Goal: Task Accomplishment & Management: Manage account settings

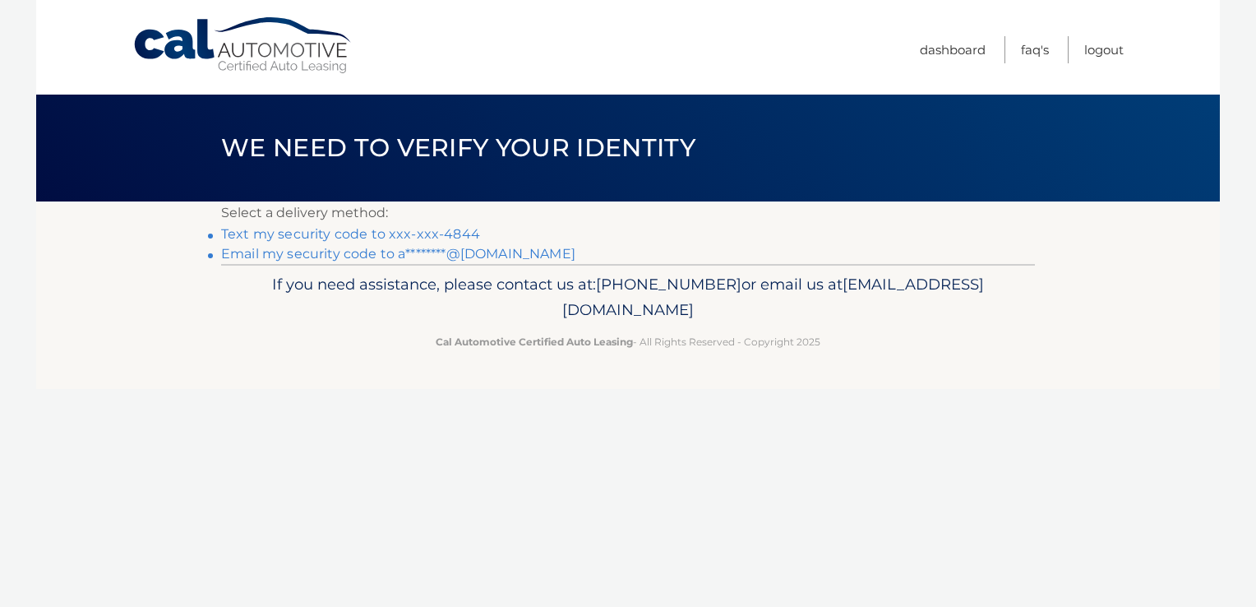
click at [372, 232] on link "Text my security code to xxx-xxx-4844" at bounding box center [350, 234] width 259 height 16
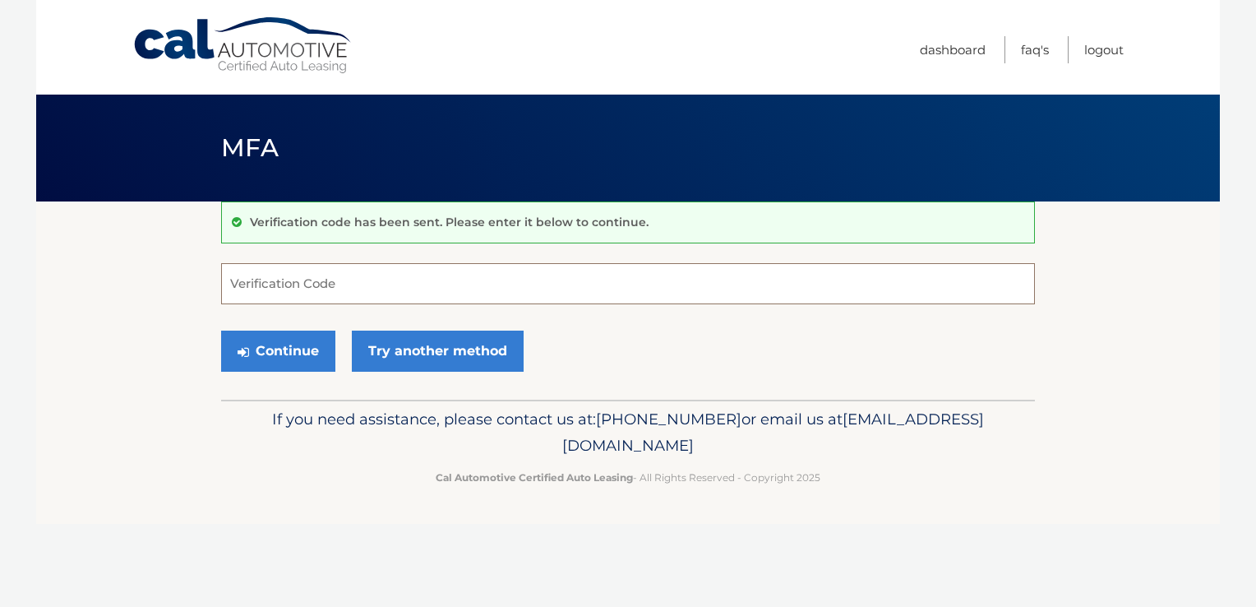
click at [345, 286] on input "Verification Code" at bounding box center [628, 283] width 814 height 41
type input "948059"
click at [299, 340] on button "Continue" at bounding box center [278, 351] width 114 height 41
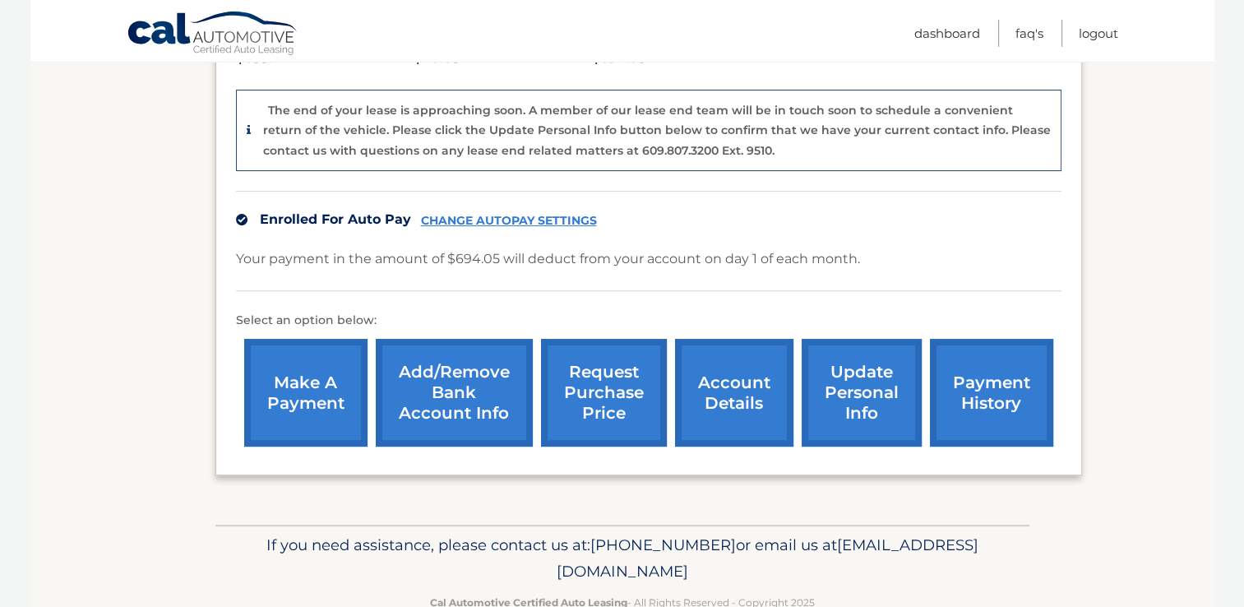
scroll to position [426, 0]
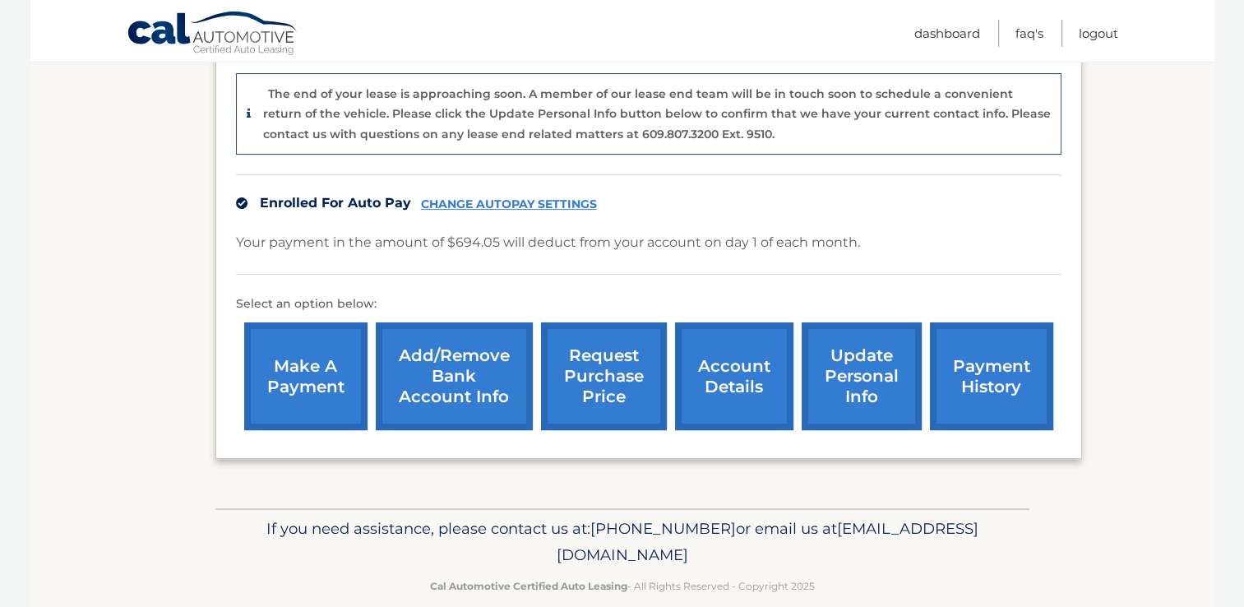
click at [728, 372] on link "account details" at bounding box center [734, 376] width 118 height 108
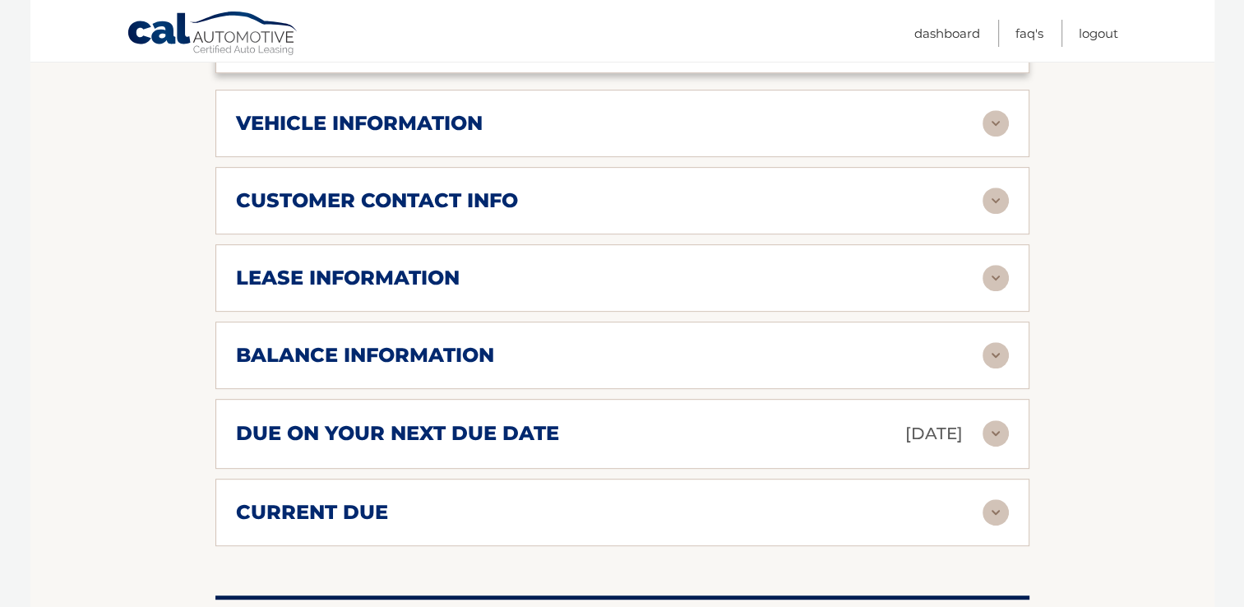
scroll to position [725, 0]
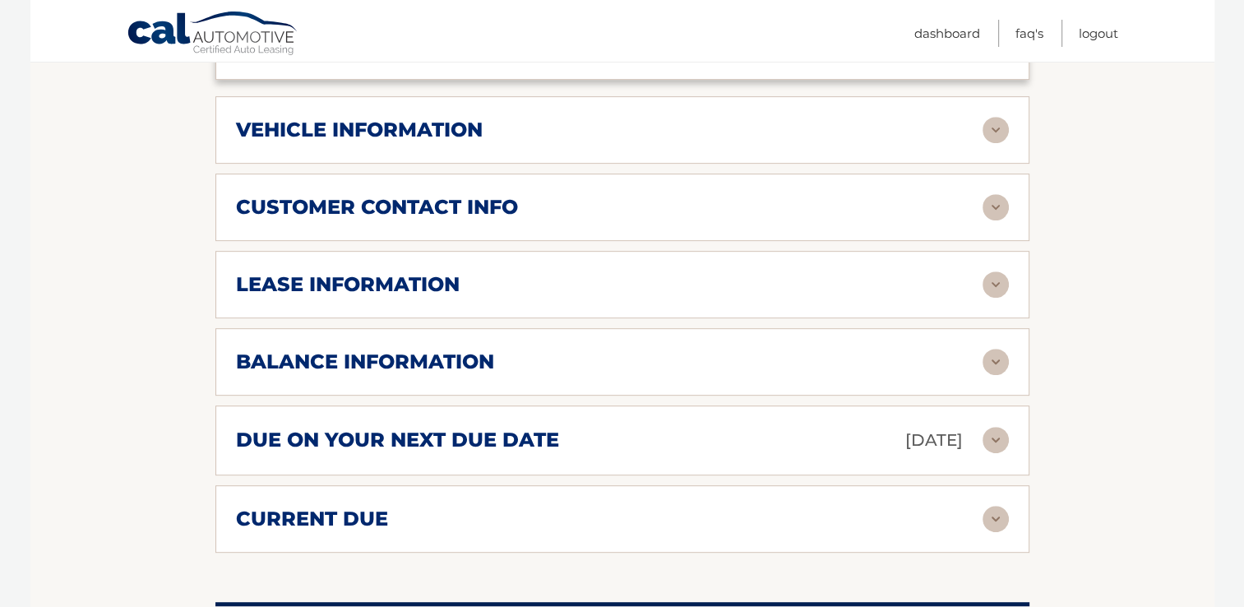
click at [988, 130] on img at bounding box center [996, 130] width 26 height 26
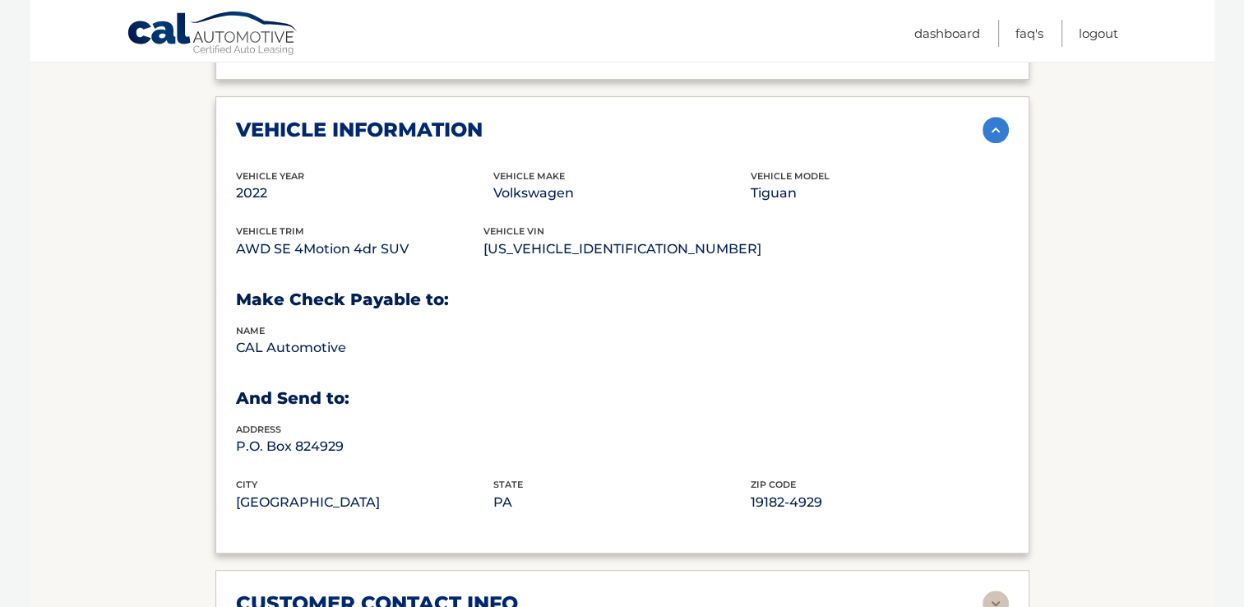
click at [988, 130] on img at bounding box center [996, 130] width 26 height 26
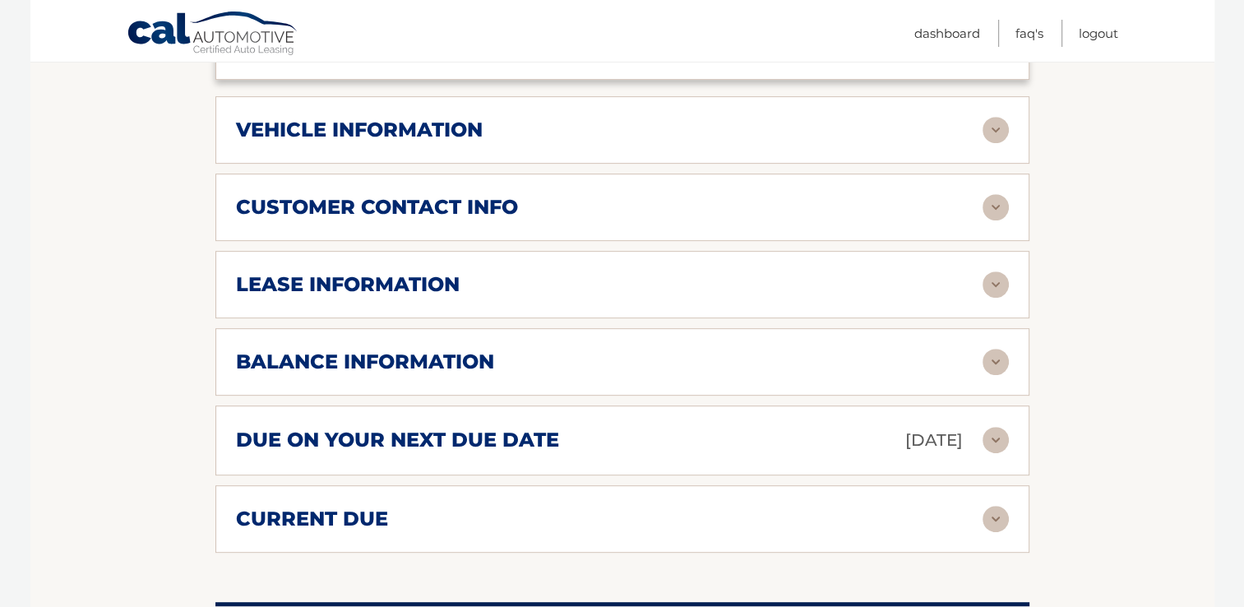
click at [996, 206] on img at bounding box center [996, 207] width 26 height 26
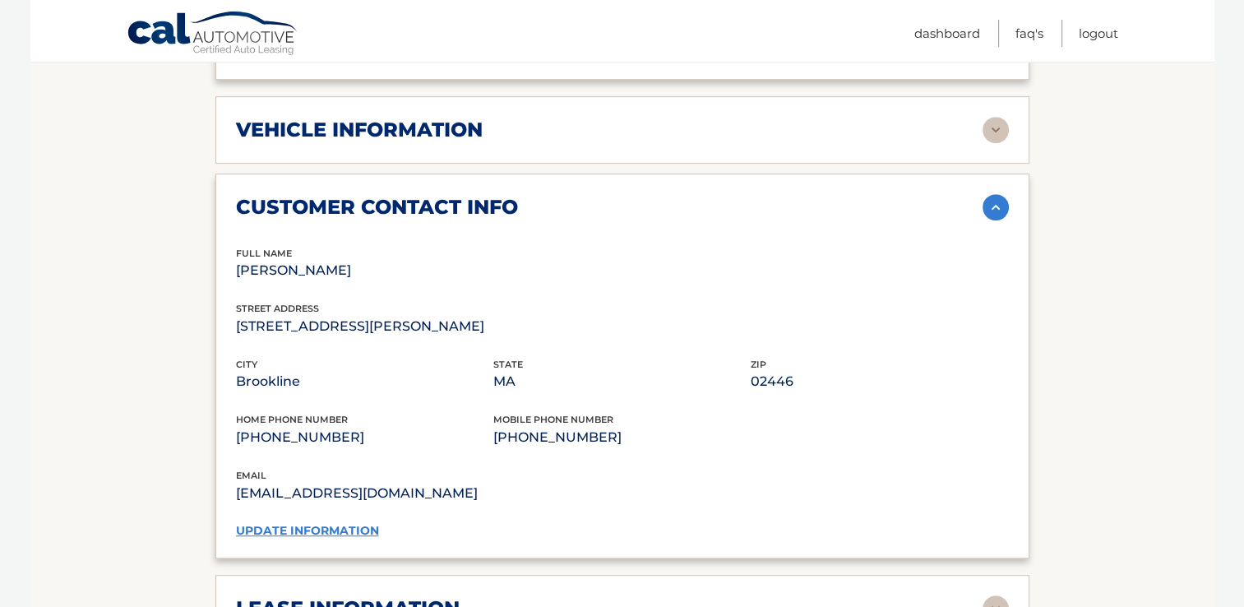
click at [996, 206] on img at bounding box center [996, 207] width 26 height 26
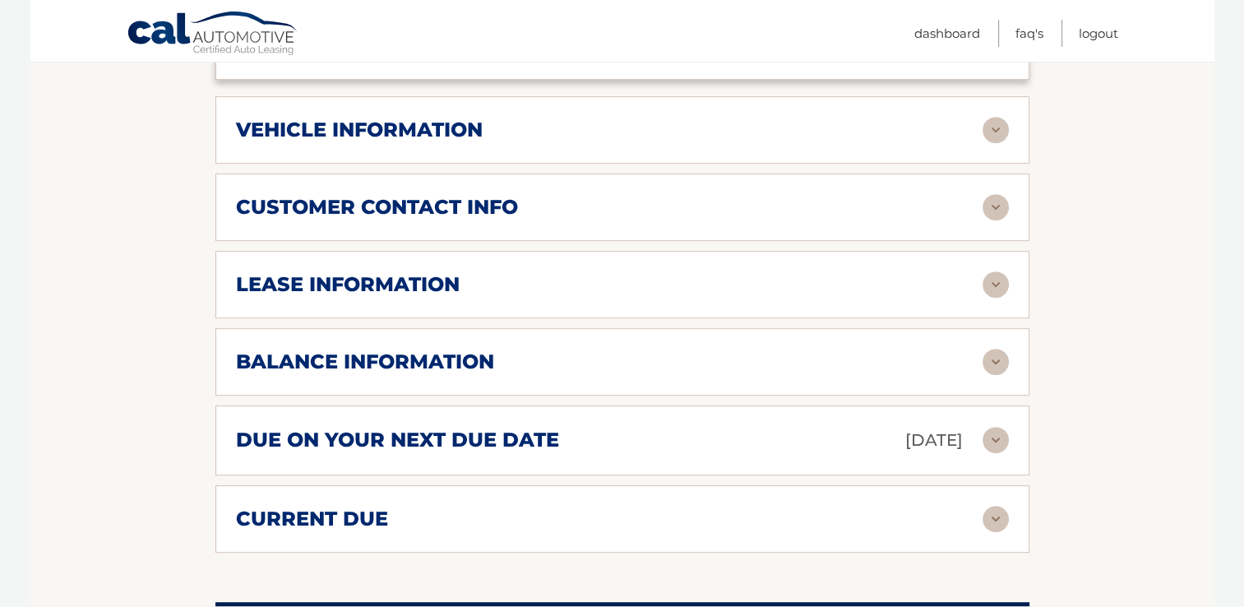
click at [999, 285] on img at bounding box center [996, 284] width 26 height 26
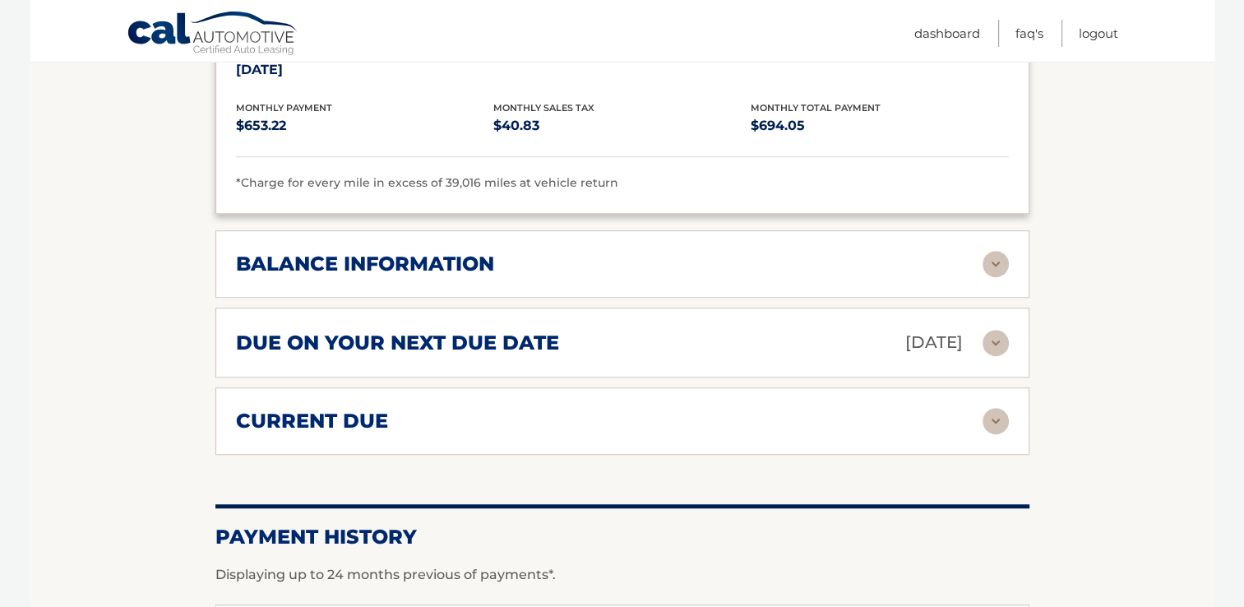
scroll to position [1148, 0]
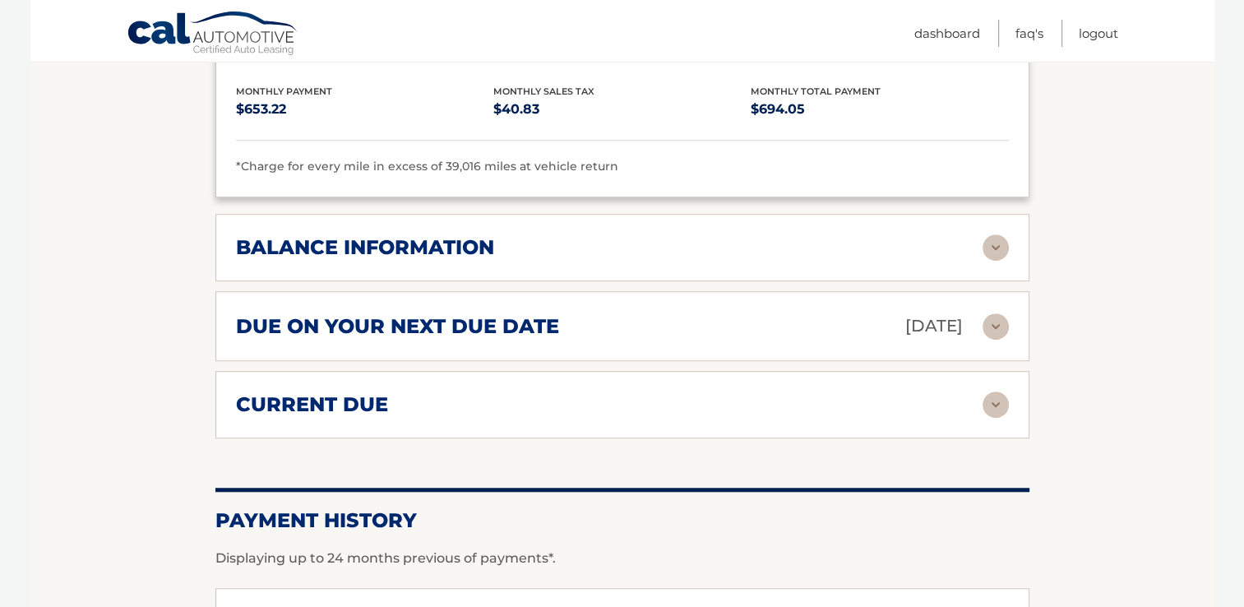
click at [993, 247] on img at bounding box center [996, 247] width 26 height 26
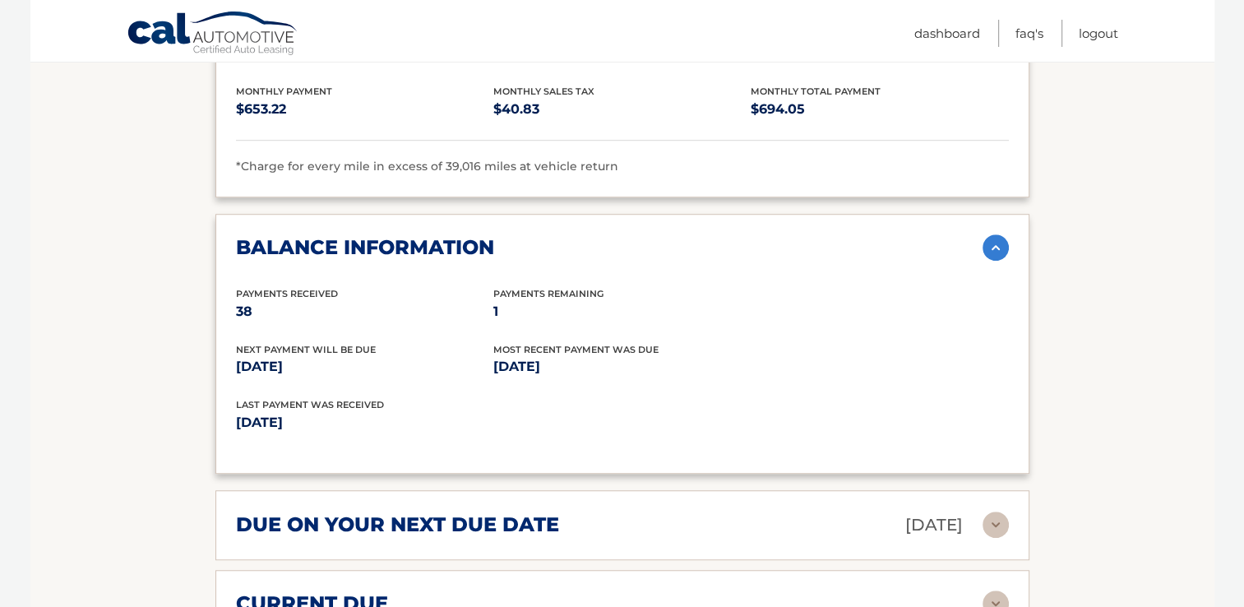
click at [994, 516] on img at bounding box center [996, 524] width 26 height 26
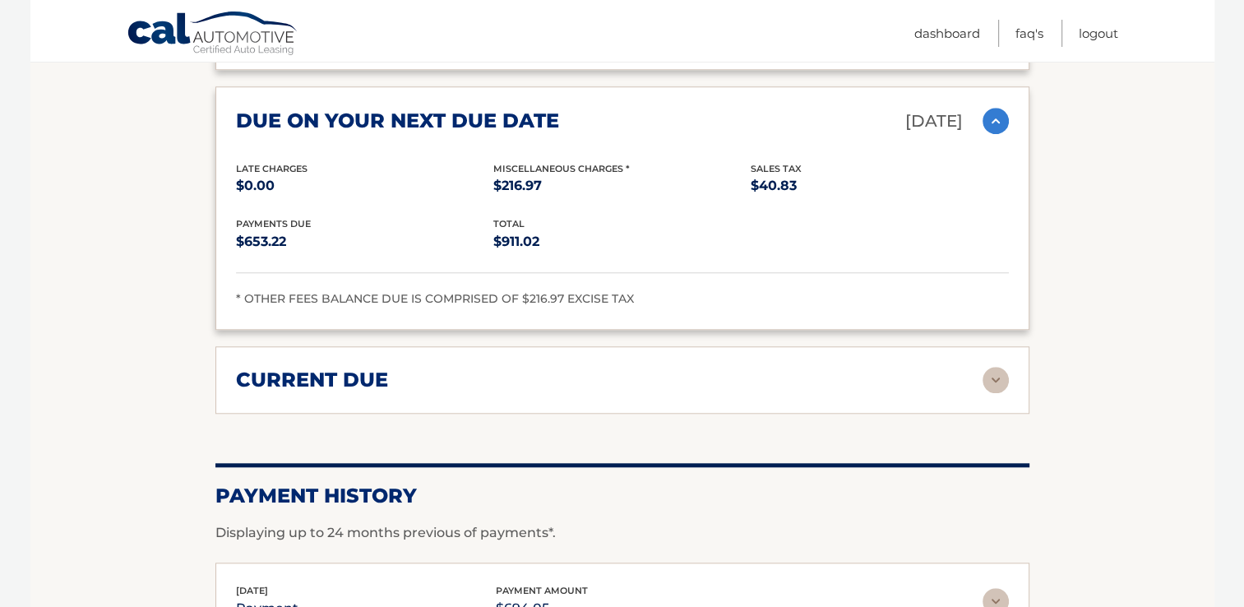
scroll to position [1577, 0]
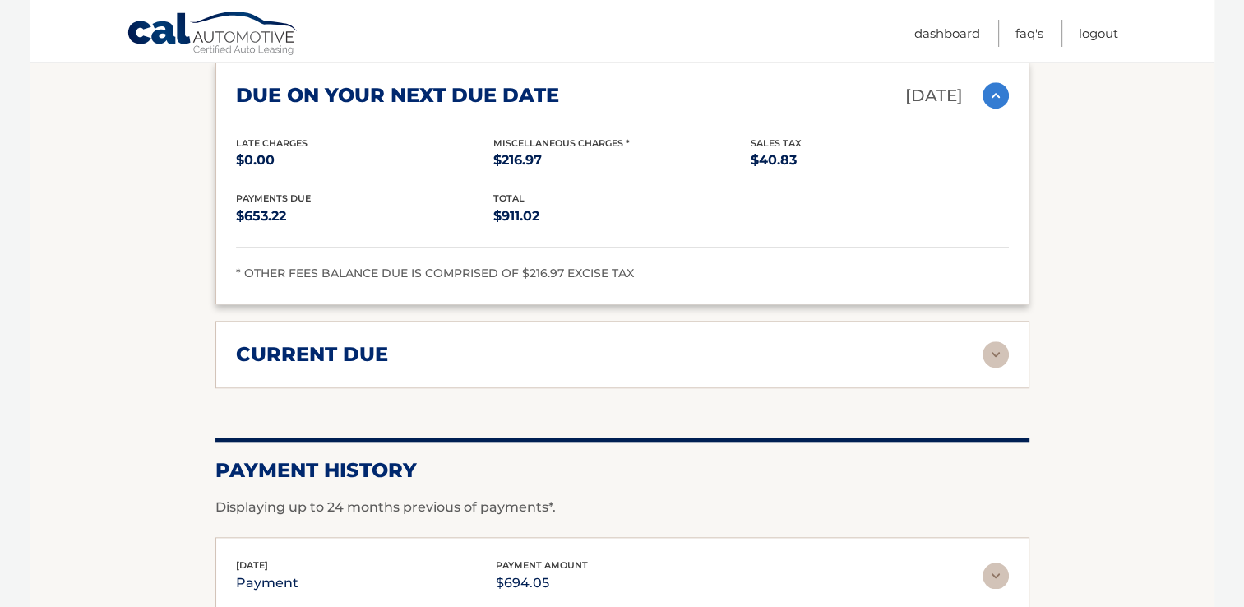
click at [992, 341] on img at bounding box center [996, 354] width 26 height 26
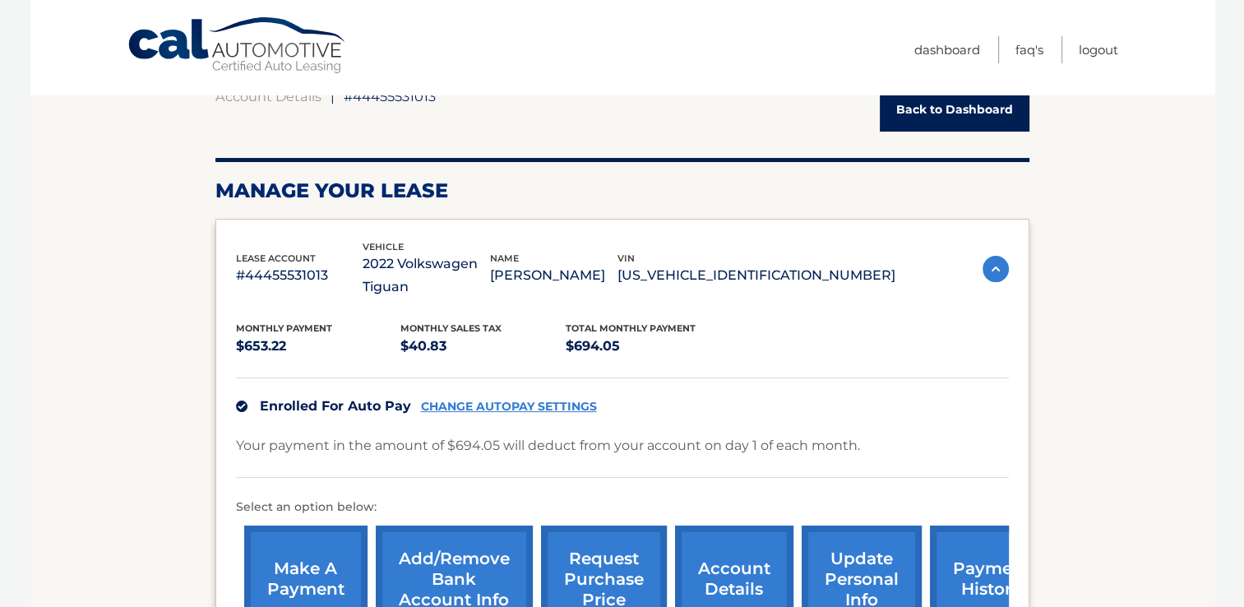
scroll to position [0, 0]
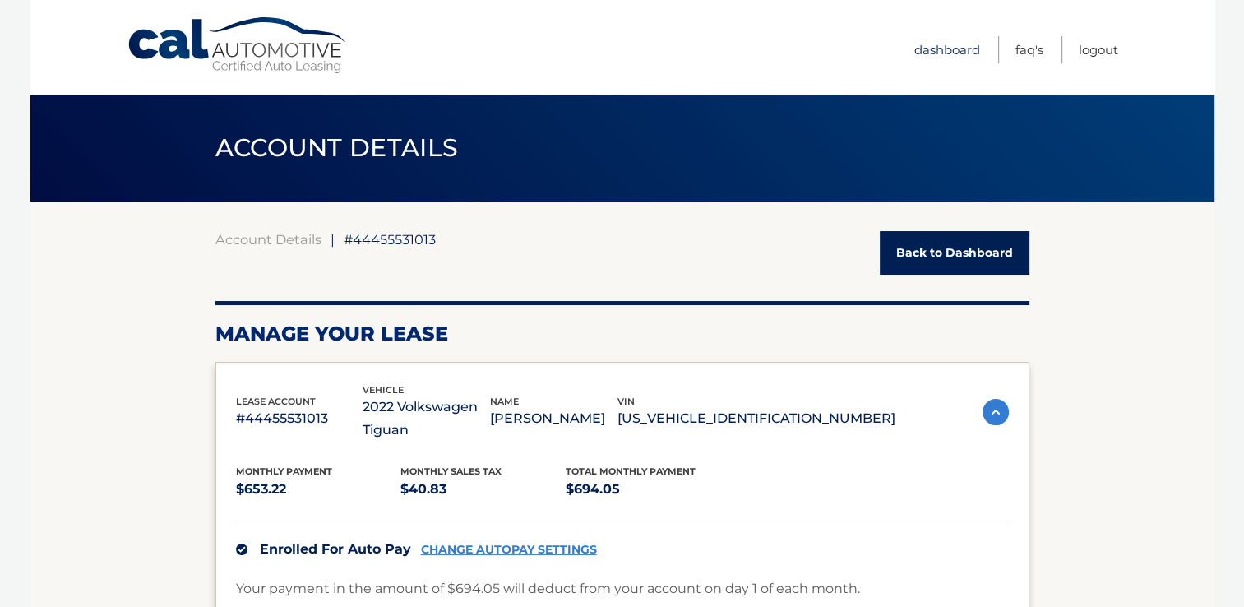
click at [973, 51] on link "Dashboard" at bounding box center [947, 49] width 66 height 27
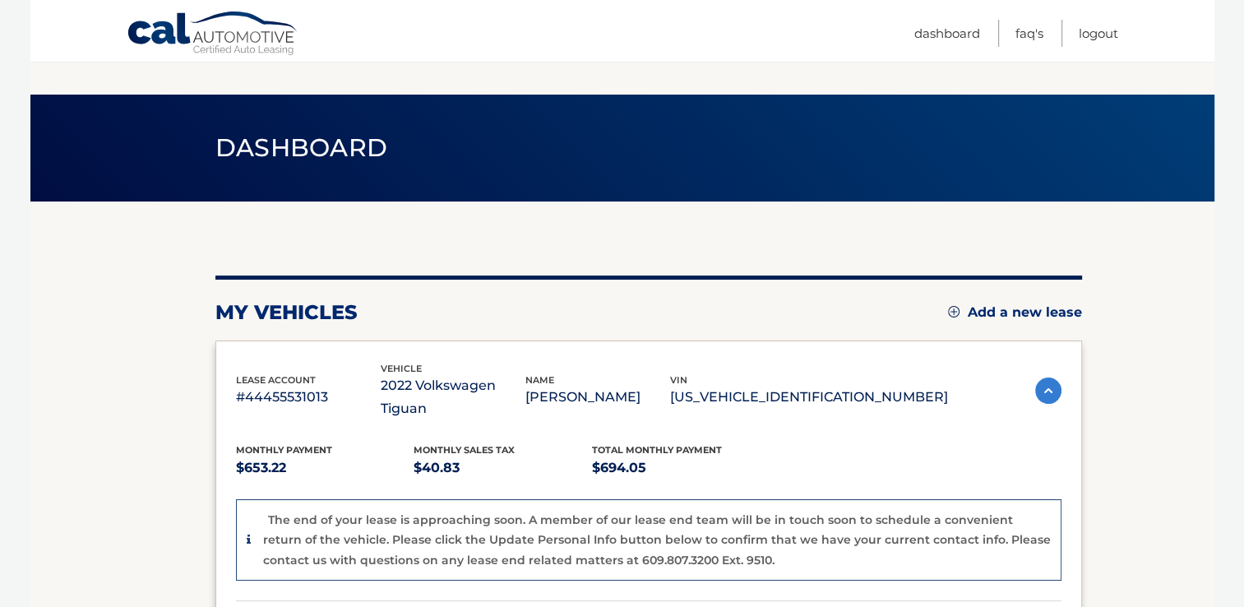
scroll to position [426, 0]
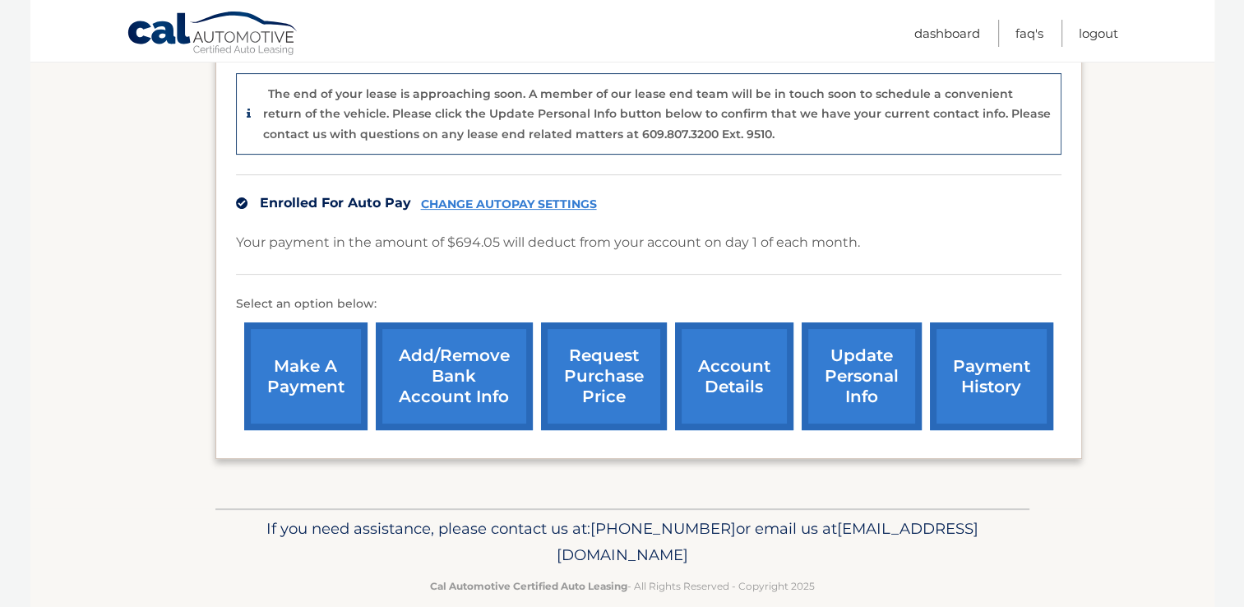
click at [839, 332] on link "update personal info" at bounding box center [862, 376] width 120 height 108
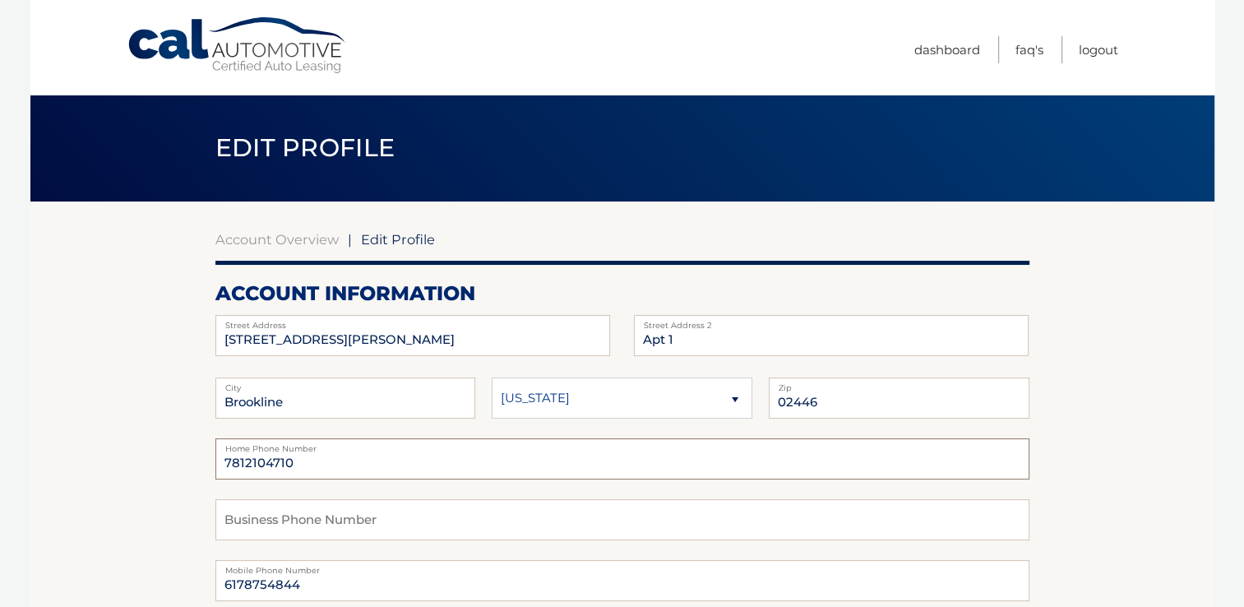
click at [336, 466] on input "7812104710" at bounding box center [622, 458] width 814 height 41
type input "6178754844"
click at [394, 518] on input "text" at bounding box center [622, 519] width 814 height 41
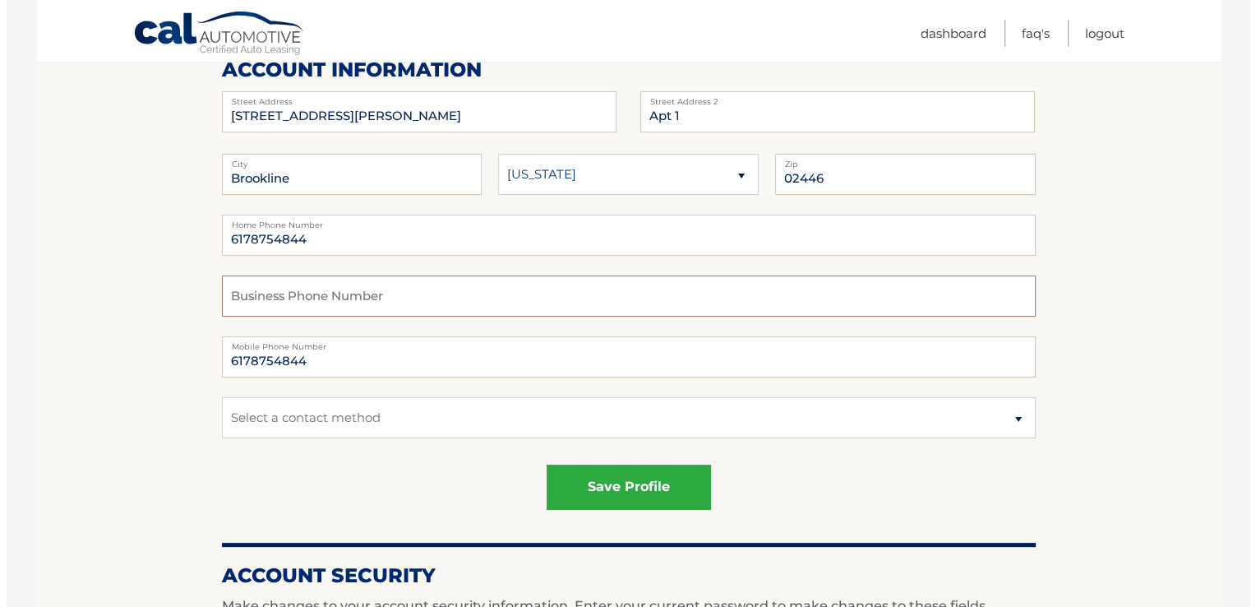
scroll to position [237, 0]
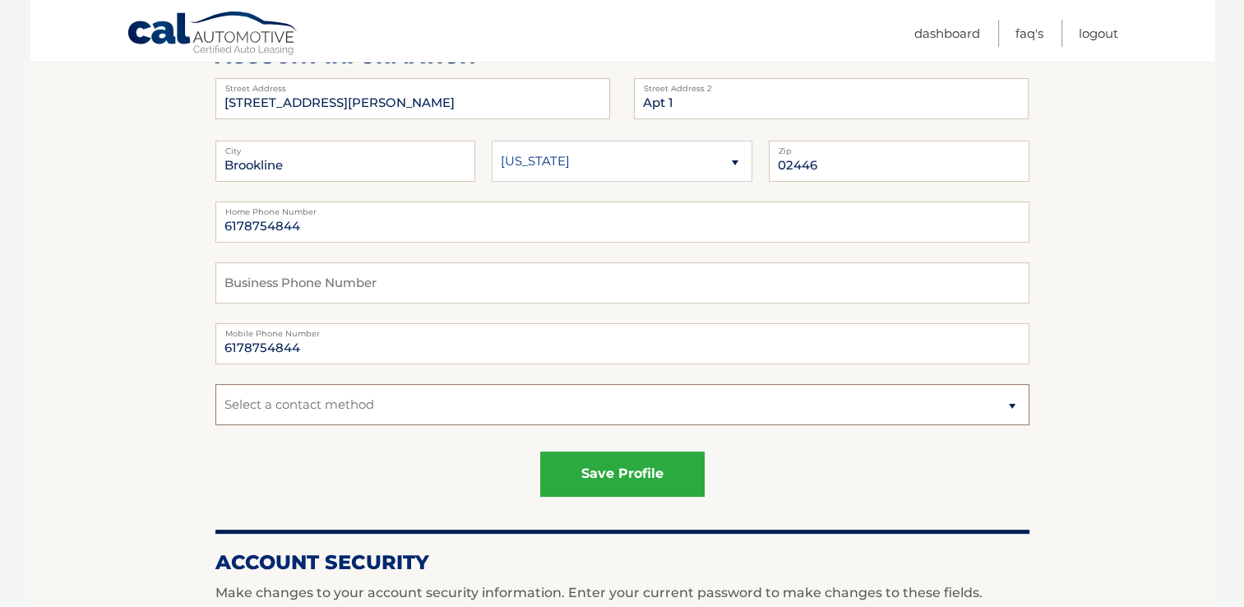
click at [487, 412] on select "Select a contact method Mobile Home" at bounding box center [622, 404] width 814 height 41
select select "1"
click at [215, 384] on select "Select a contact method Mobile Home" at bounding box center [622, 404] width 814 height 41
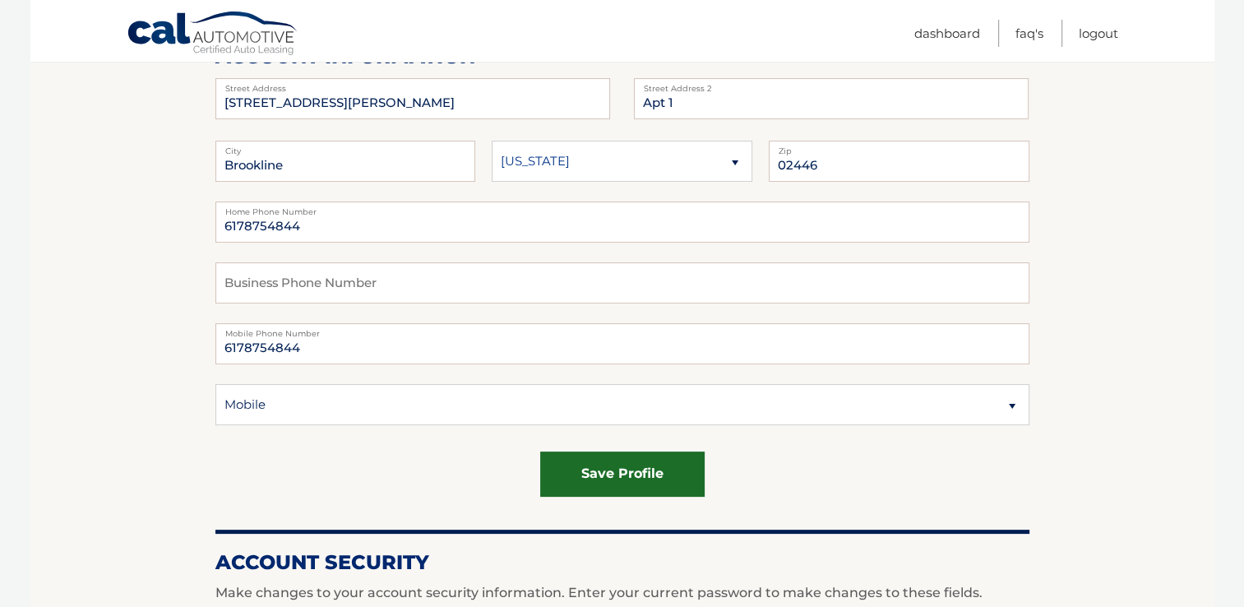
click at [629, 479] on button "save profile" at bounding box center [622, 473] width 164 height 45
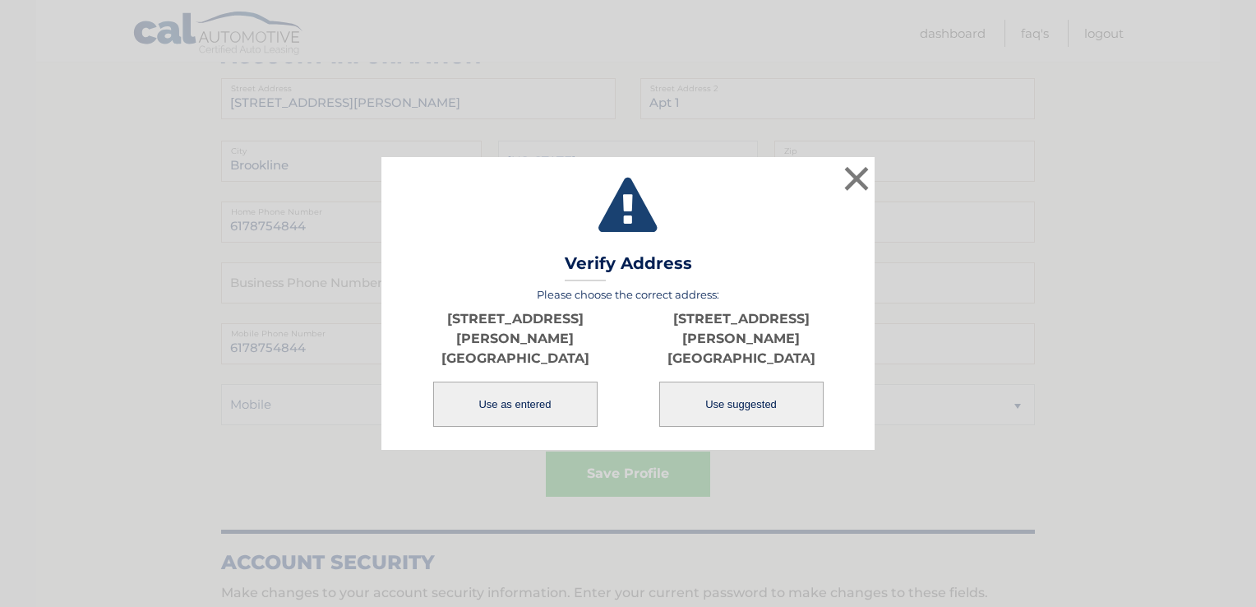
click at [706, 397] on button "Use suggested" at bounding box center [741, 404] width 164 height 45
type input "[STREET_ADDRESS][PERSON_NAME]"
type input "BROOKLINE"
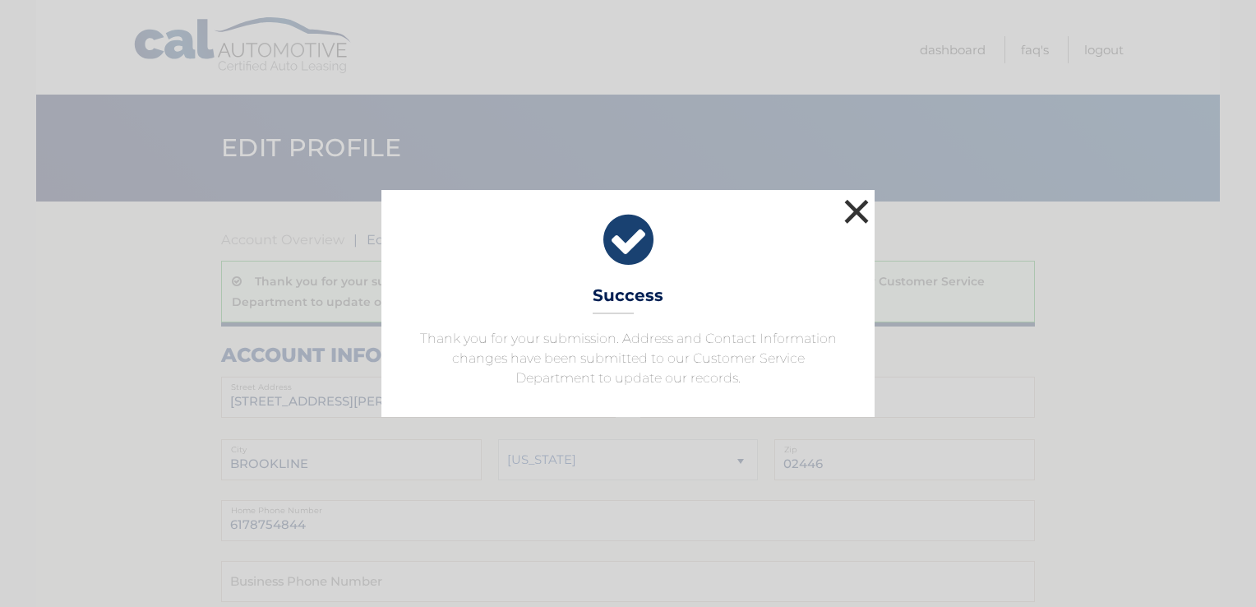
click at [864, 209] on button "×" at bounding box center [856, 211] width 33 height 33
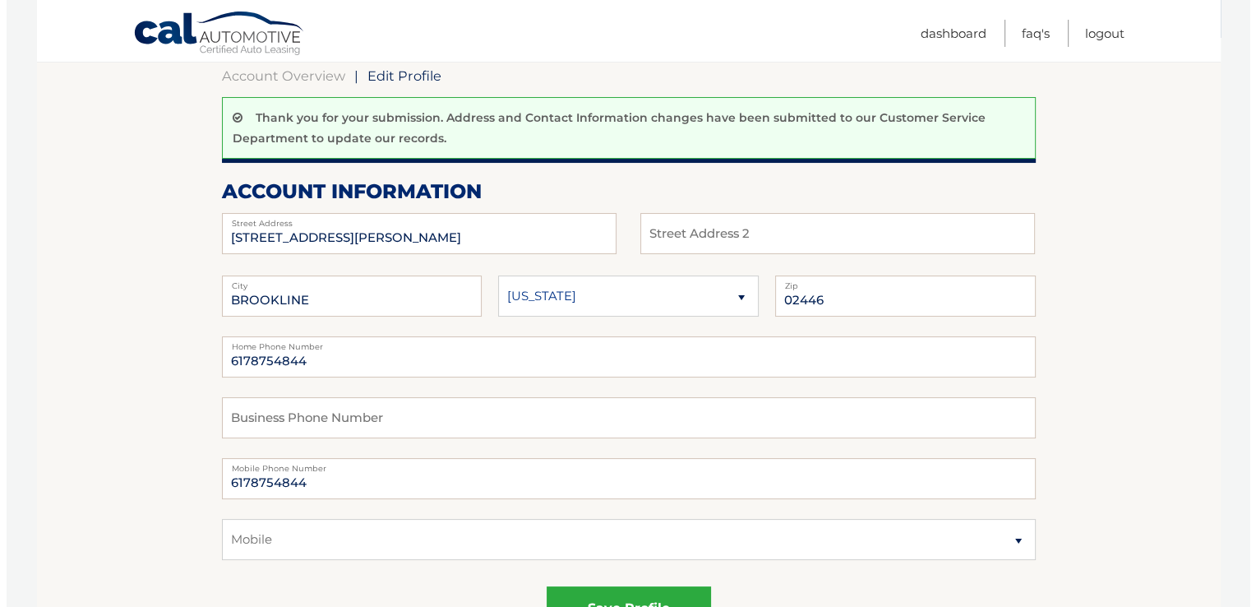
scroll to position [177, 0]
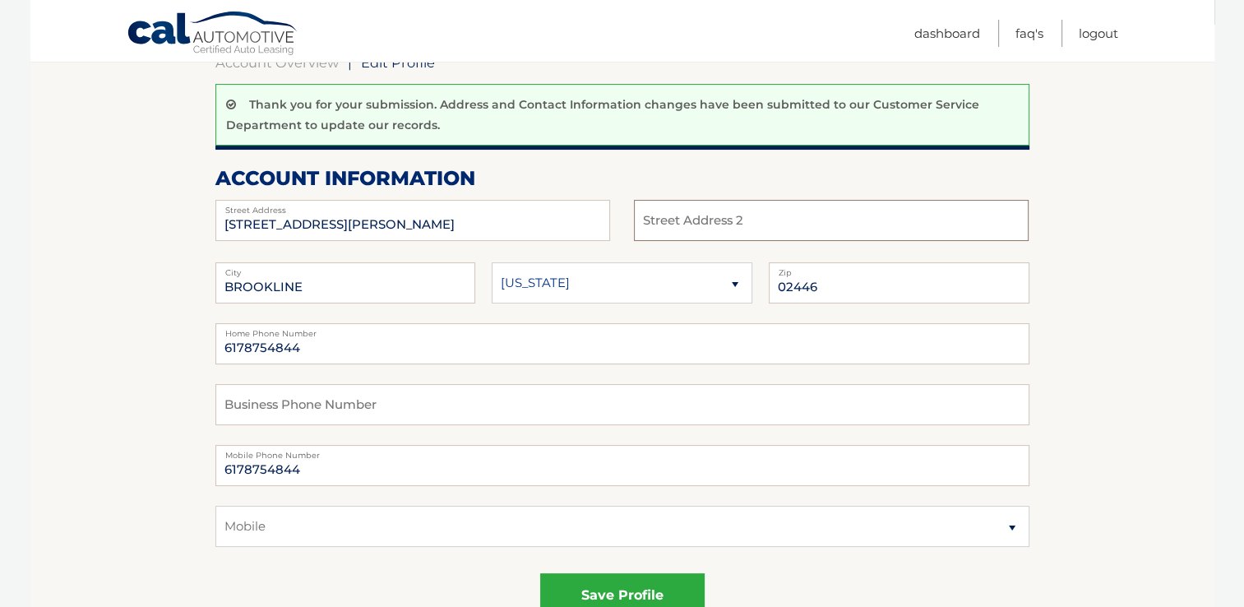
click at [951, 212] on input "text" at bounding box center [831, 220] width 395 height 41
click at [684, 587] on button "save profile" at bounding box center [622, 595] width 164 height 45
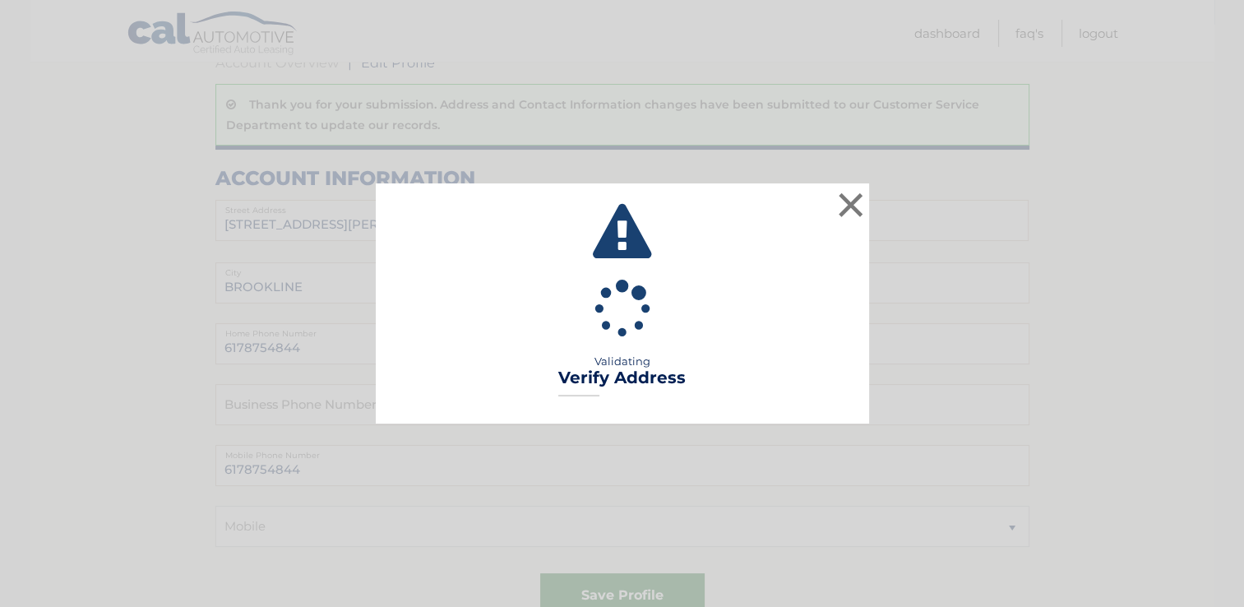
type input "UNIT 1"
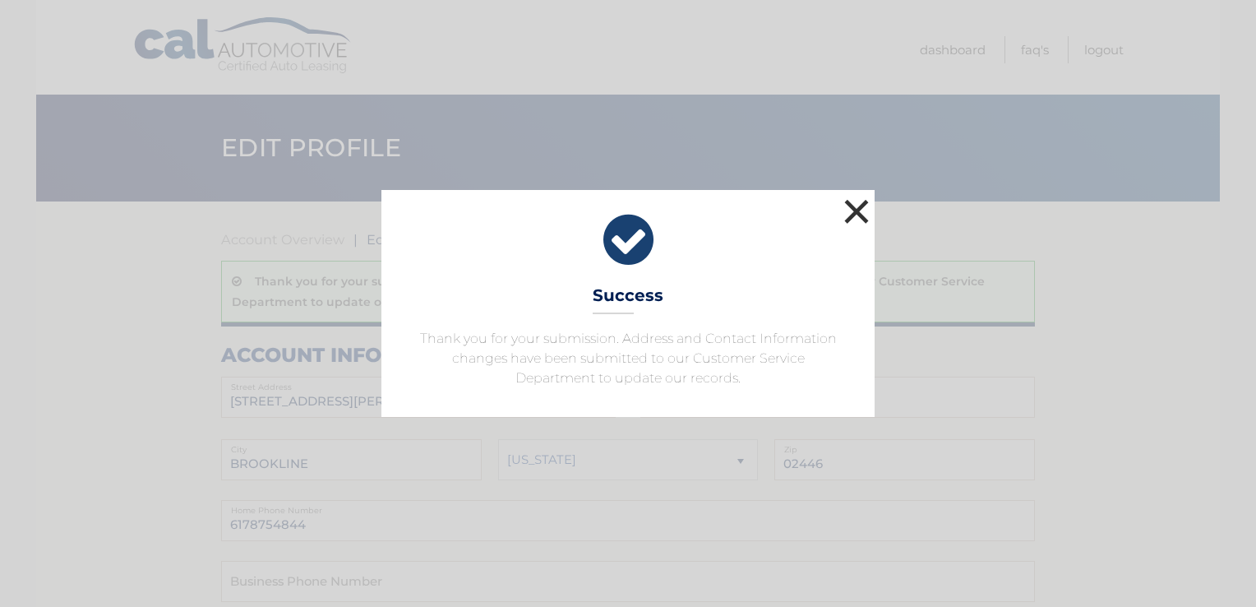
click at [850, 208] on button "×" at bounding box center [856, 211] width 33 height 33
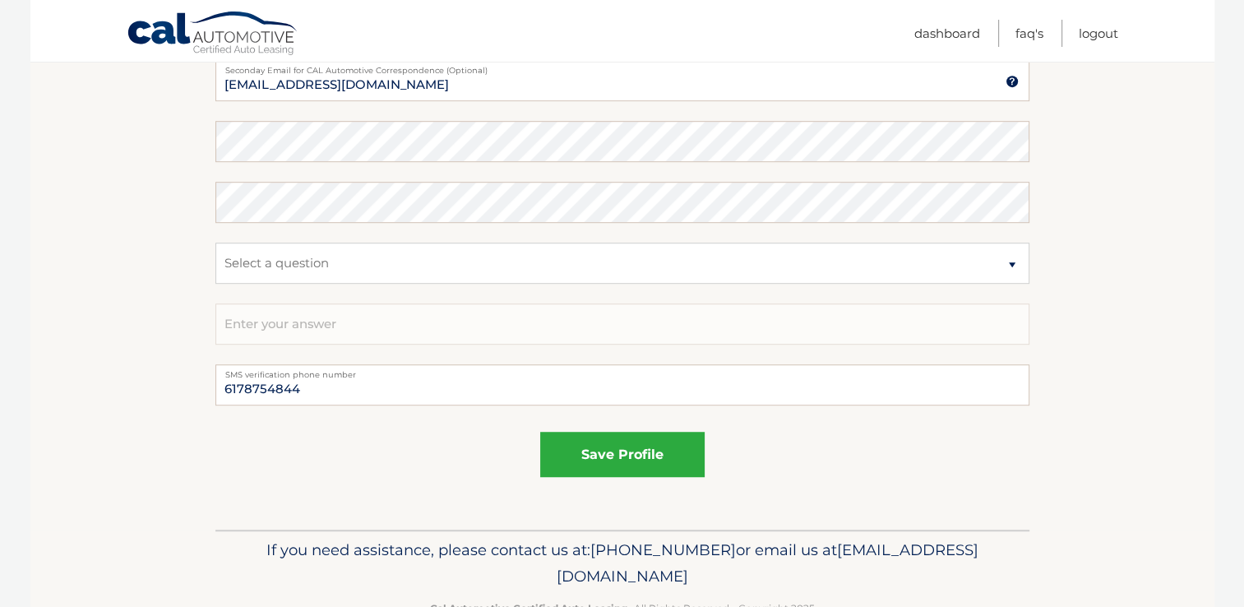
scroll to position [998, 0]
